Goal: Task Accomplishment & Management: Use online tool/utility

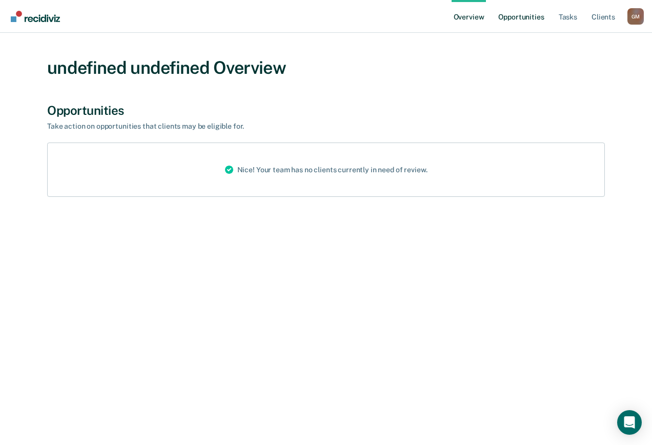
click at [526, 8] on link "Opportunities" at bounding box center [521, 16] width 50 height 33
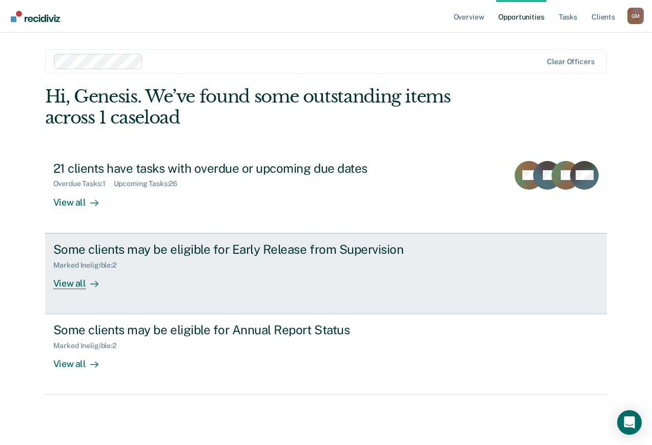
click at [288, 295] on link "Some clients may be eligible for Early Release from Supervision Marked Ineligib…" at bounding box center [326, 273] width 563 height 81
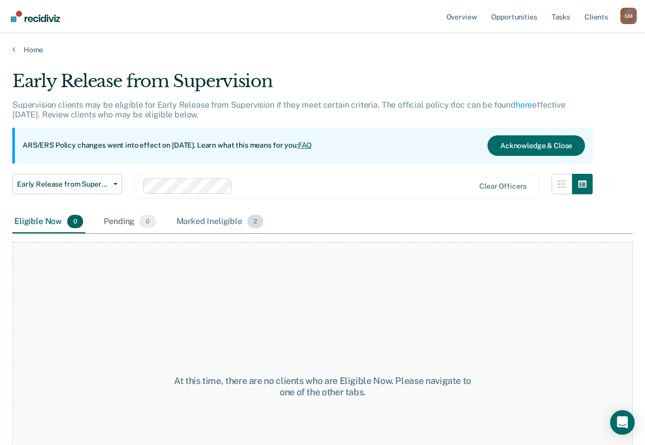
click at [250, 224] on span "2" at bounding box center [255, 221] width 16 height 13
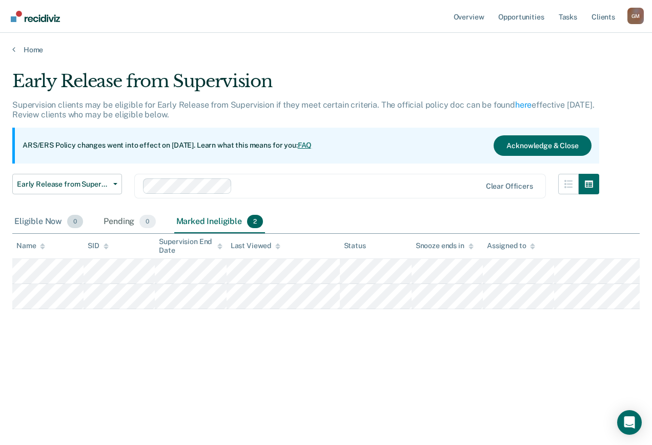
click at [46, 220] on div "Eligible Now 0" at bounding box center [48, 222] width 73 height 23
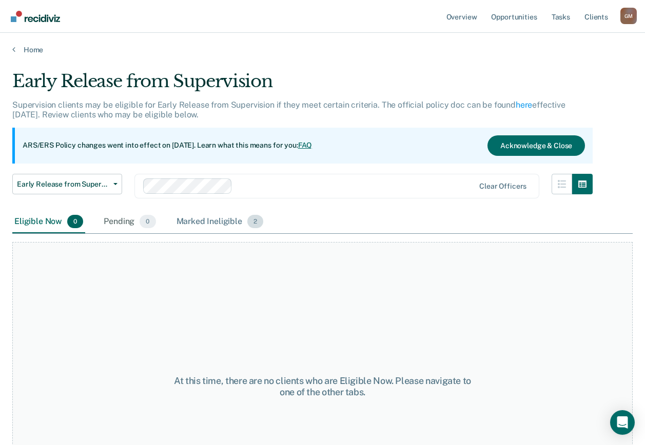
click at [215, 222] on div "Marked Ineligible 2" at bounding box center [219, 222] width 91 height 23
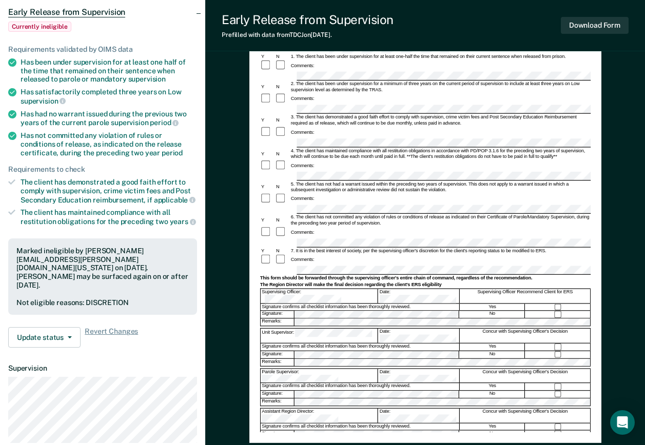
click at [421, 362] on form "Early Release from Supervision (ERS) Checklist, Recommendation, and Determinati…" at bounding box center [425, 243] width 330 height 496
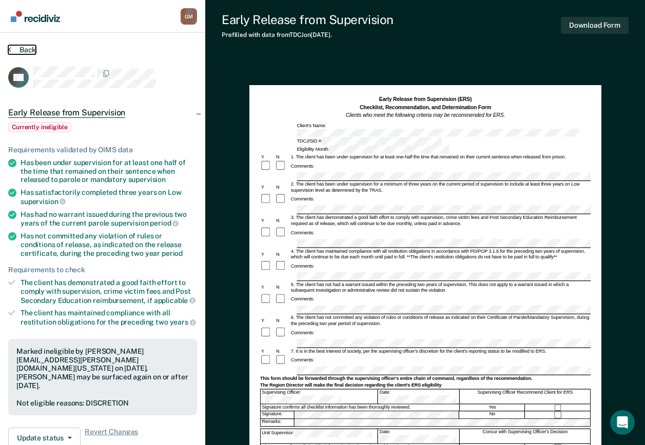
click at [15, 52] on button "Back" at bounding box center [22, 49] width 28 height 9
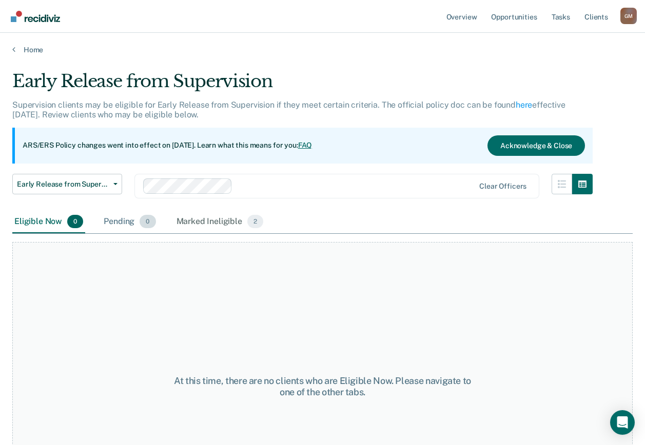
click at [120, 220] on div "Pending 0" at bounding box center [130, 222] width 56 height 23
click at [33, 224] on div "Eligible Now 0" at bounding box center [48, 222] width 73 height 23
